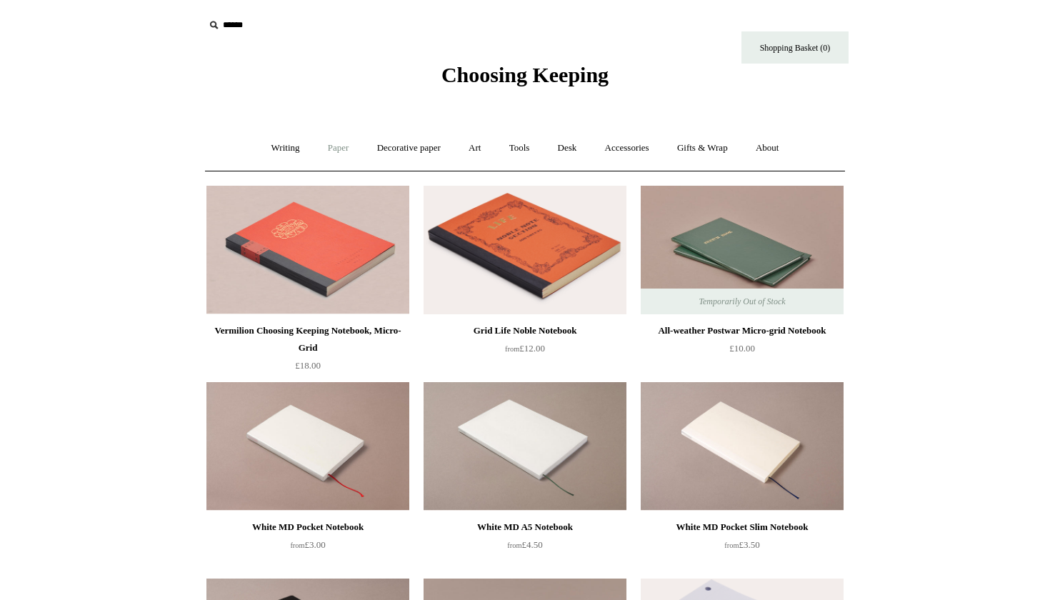
click at [343, 148] on link "Paper +" at bounding box center [338, 148] width 47 height 38
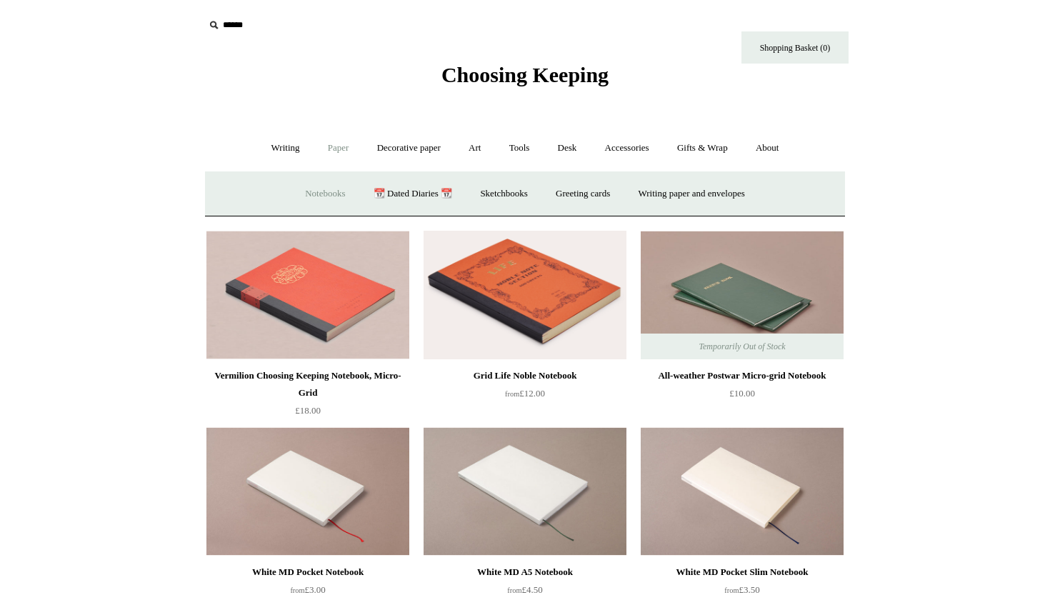
click at [322, 189] on link "Notebooks +" at bounding box center [325, 194] width 66 height 38
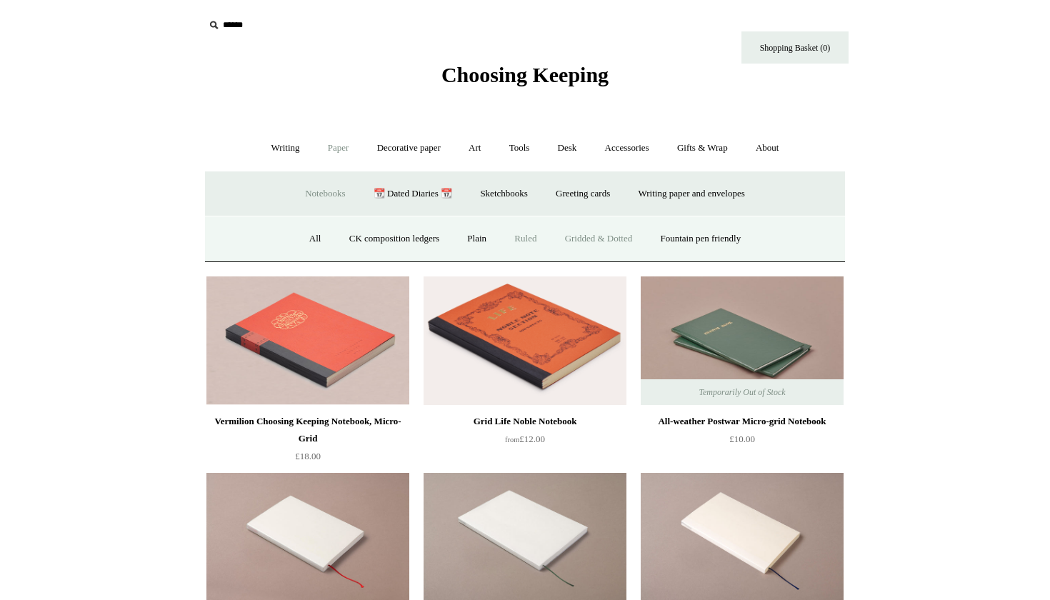
click at [524, 236] on link "Ruled" at bounding box center [525, 239] width 48 height 38
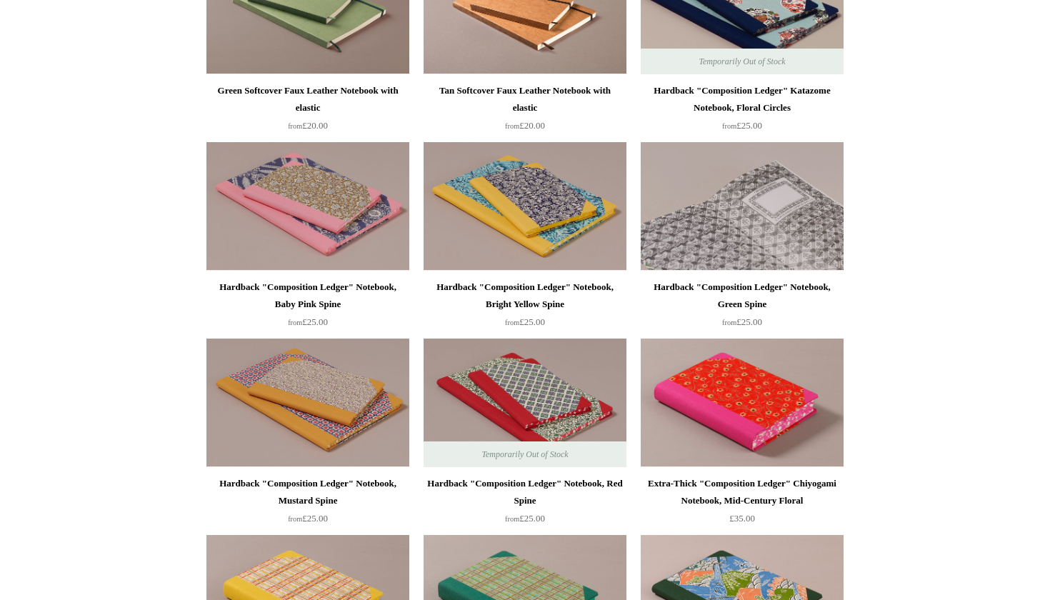
scroll to position [1235, 0]
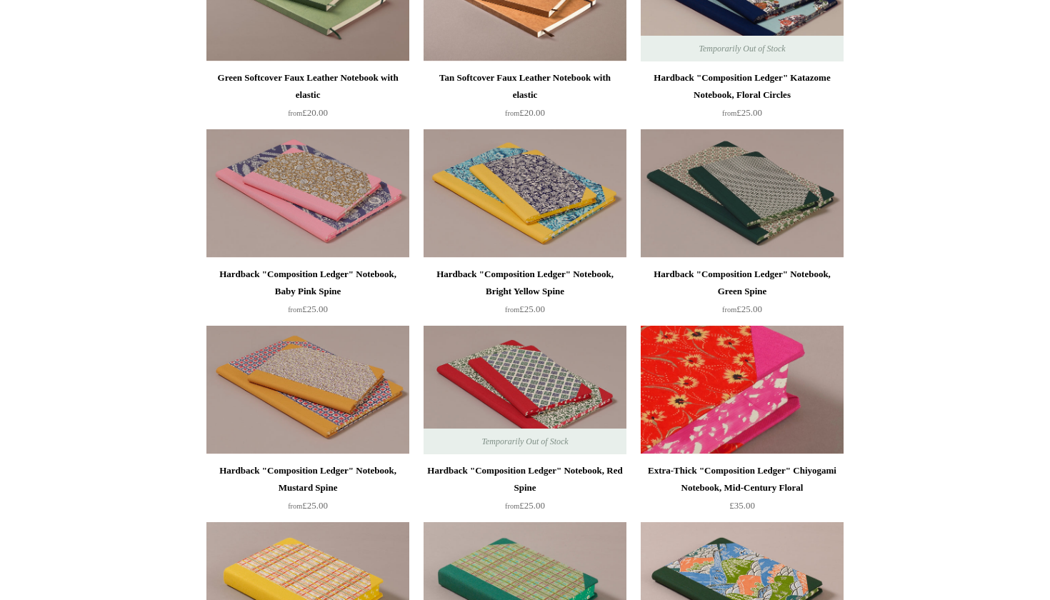
click at [795, 366] on img at bounding box center [742, 390] width 203 height 129
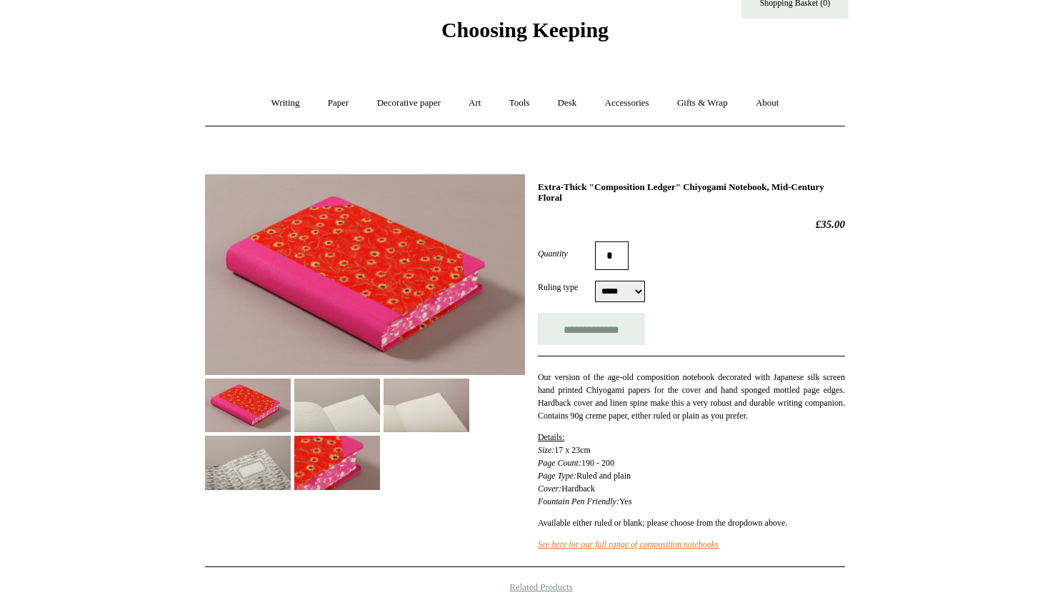
scroll to position [46, 0]
click at [426, 412] on img at bounding box center [427, 405] width 86 height 54
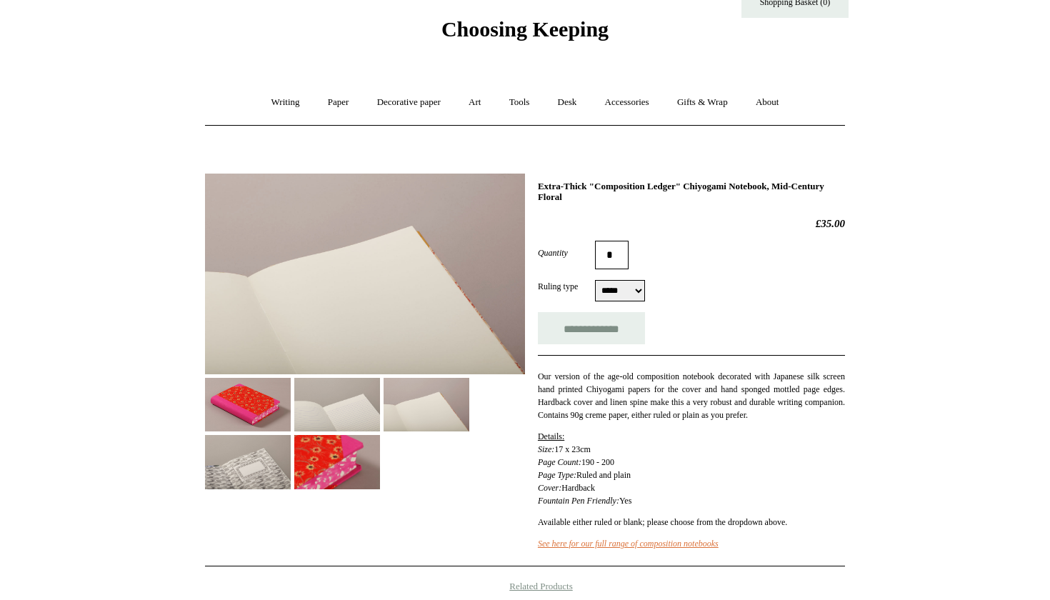
click at [339, 414] on img at bounding box center [337, 405] width 86 height 54
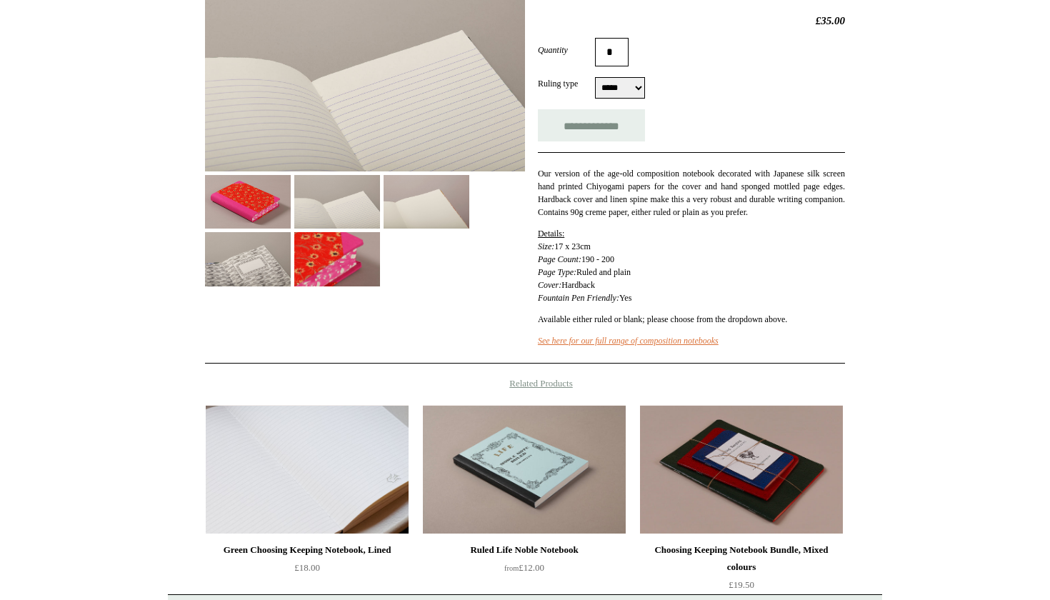
scroll to position [251, 0]
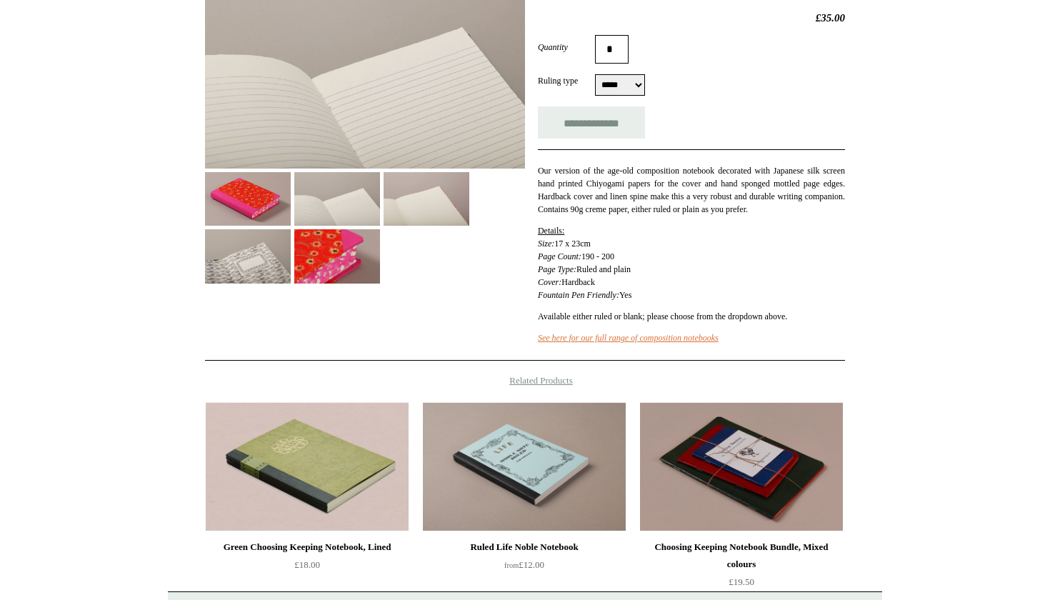
click at [253, 196] on img at bounding box center [248, 199] width 86 height 54
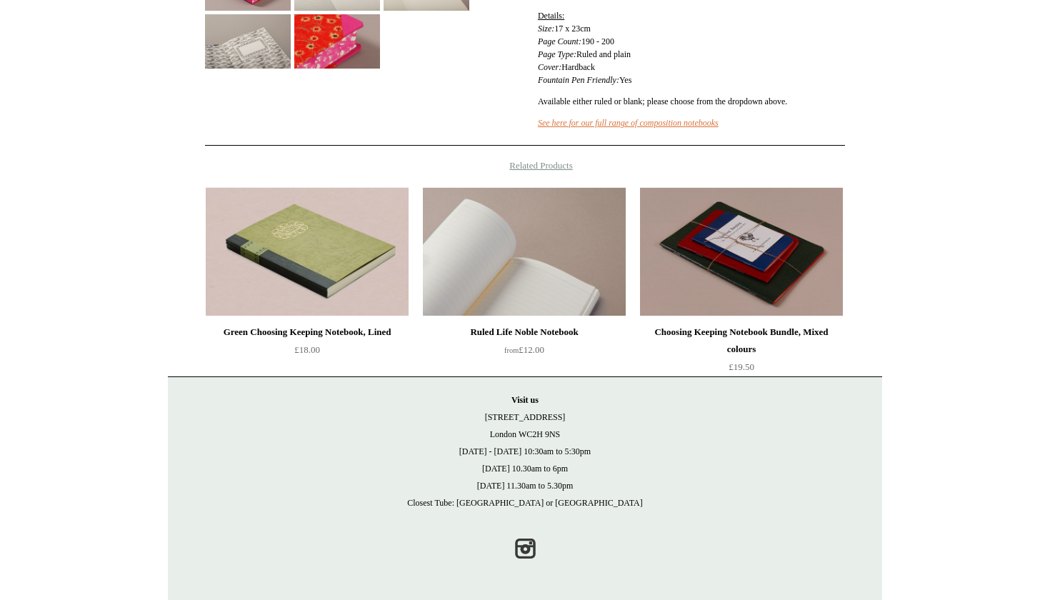
scroll to position [464, 0]
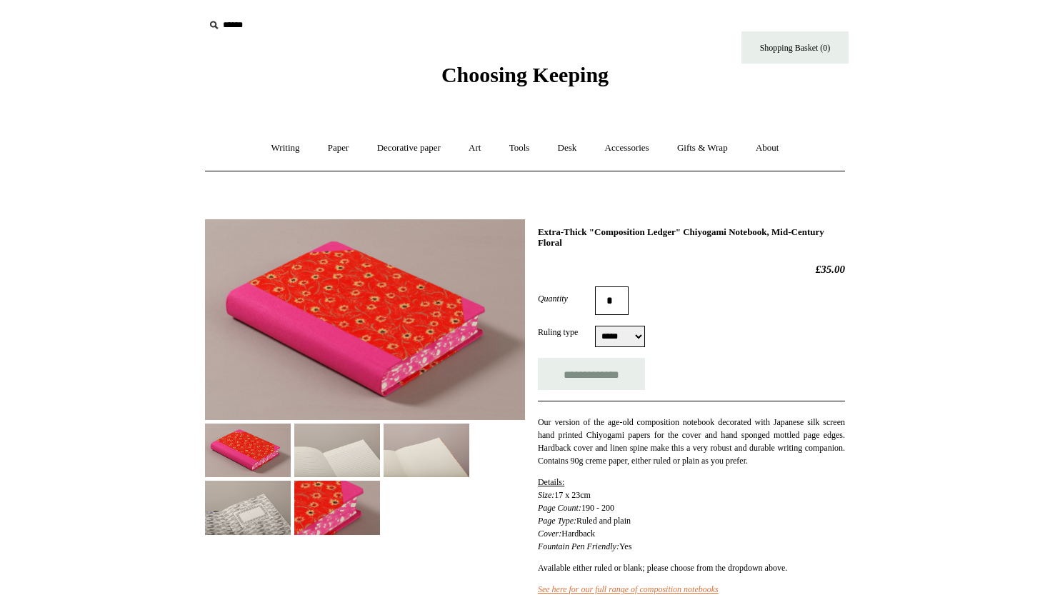
scroll to position [46, 0]
